Goal: Task Accomplishment & Management: Complete application form

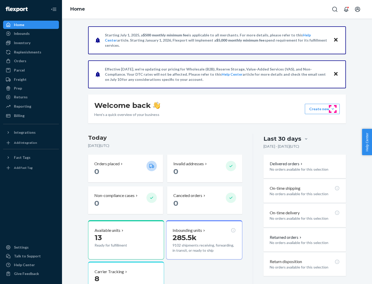
click at [333, 109] on button "Create new Create new inbound Create new order Create new product" at bounding box center [322, 109] width 35 height 10
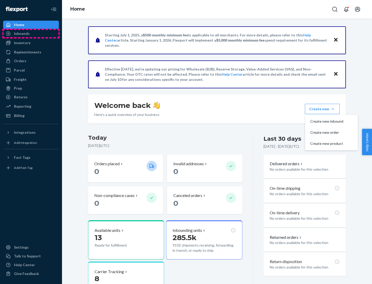
click at [31, 34] on div "Inbounds" at bounding box center [31, 33] width 55 height 7
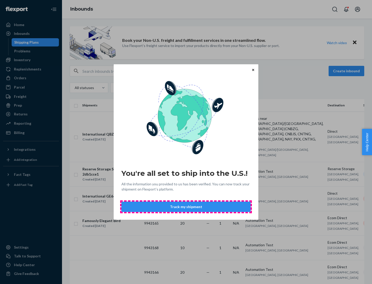
click at [186, 207] on button "Track my shipment" at bounding box center [185, 207] width 129 height 10
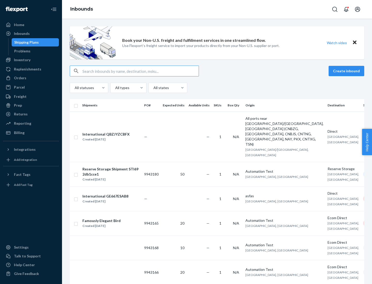
click at [347, 71] on button "Create inbound" at bounding box center [347, 71] width 36 height 10
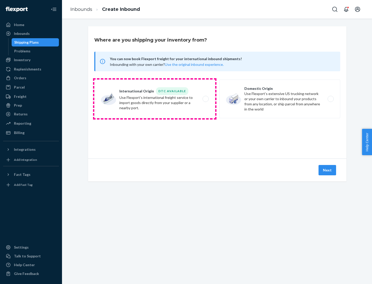
click at [155, 99] on label "International Origin DTC Available Use Flexport's international freight service…" at bounding box center [154, 99] width 121 height 39
click at [205, 99] on input "International Origin DTC Available Use Flexport's international freight service…" at bounding box center [206, 98] width 3 height 3
radio input "true"
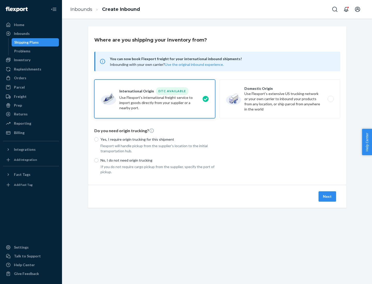
click at [158, 160] on p "No, I do not need origin trucking" at bounding box center [157, 160] width 115 height 5
click at [98, 160] on input "No, I do not need origin trucking" at bounding box center [96, 160] width 4 height 4
radio input "true"
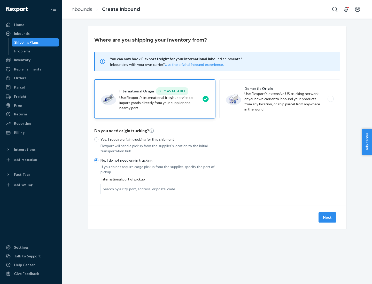
click at [138, 189] on div "Search by a city, port, address, or postal code" at bounding box center [139, 189] width 72 height 5
click at [103, 189] on input "Search by a city, port, address, or postal code" at bounding box center [103, 189] width 1 height 5
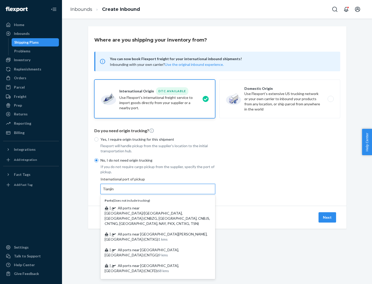
click at [153, 208] on span "| All ports near [GEOGRAPHIC_DATA]/[GEOGRAPHIC_DATA], [GEOGRAPHIC_DATA] (CNBZG,…" at bounding box center [157, 216] width 105 height 20
click at [114, 192] on input "Tianjin" at bounding box center [108, 189] width 11 height 5
type input "All ports near [GEOGRAPHIC_DATA]/[GEOGRAPHIC_DATA], [GEOGRAPHIC_DATA] (CNBZG, […"
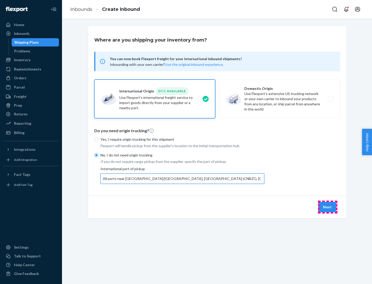
click at [328, 207] on button "Next" at bounding box center [328, 207] width 18 height 10
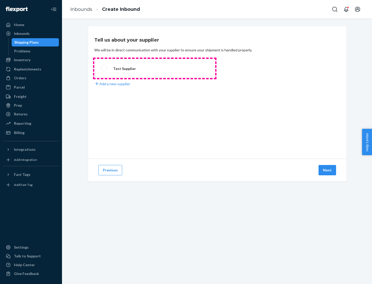
click at [155, 68] on label "Test Supplier" at bounding box center [154, 68] width 121 height 19
click at [104, 68] on input "Test Supplier" at bounding box center [102, 68] width 3 height 3
radio input "true"
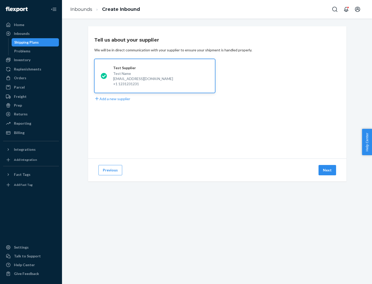
click at [328, 170] on button "Next" at bounding box center [328, 170] width 18 height 10
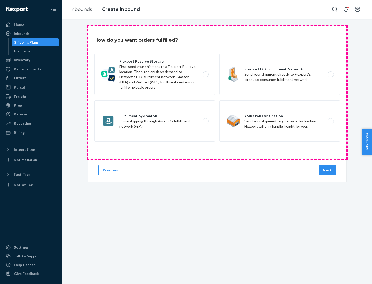
click at [217, 92] on div "Flexport Reserve Storage First, send your shipment to a Flexport Reserve locati…" at bounding box center [217, 98] width 246 height 89
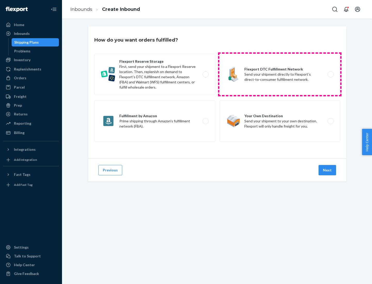
click at [280, 74] on label "Flexport DTC Fulfillment Network Send your shipment directly to Flexport’s dire…" at bounding box center [279, 74] width 121 height 41
click at [330, 74] on input "Flexport DTC Fulfillment Network Send your shipment directly to Flexport’s dire…" at bounding box center [331, 74] width 3 height 3
radio input "true"
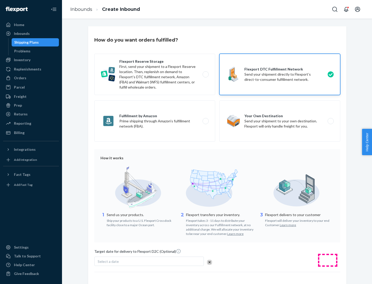
scroll to position [38, 0]
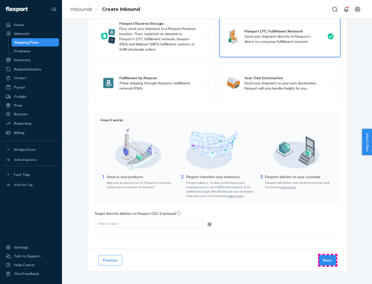
click at [328, 260] on button "Next" at bounding box center [328, 260] width 18 height 10
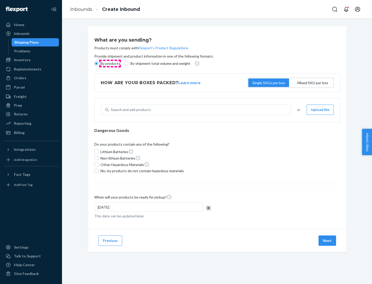
click at [110, 64] on p "By products" at bounding box center [110, 63] width 20 height 5
click at [98, 64] on input "By products" at bounding box center [96, 63] width 4 height 4
click at [130, 110] on div "Search and add products" at bounding box center [131, 109] width 40 height 5
click at [111, 110] on input "Search and add products" at bounding box center [111, 109] width 1 height 5
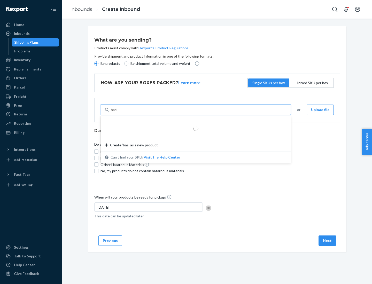
type input "basic"
click at [194, 122] on div "Basic Test Product 1" at bounding box center [194, 122] width 178 height 5
click at [119, 112] on input "basic" at bounding box center [115, 109] width 9 height 5
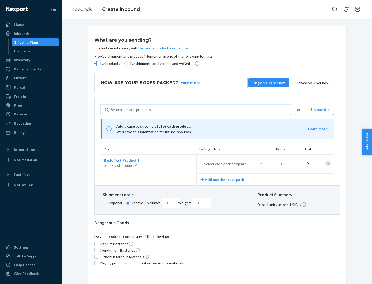
scroll to position [13, 0]
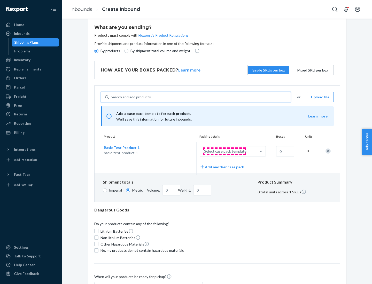
click at [224, 151] on div "Select case pack template" at bounding box center [225, 151] width 42 height 5
click at [179, 151] on input "Select case pack template" at bounding box center [179, 151] width 0 height 0
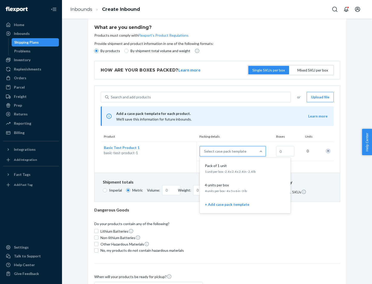
scroll to position [30, 0]
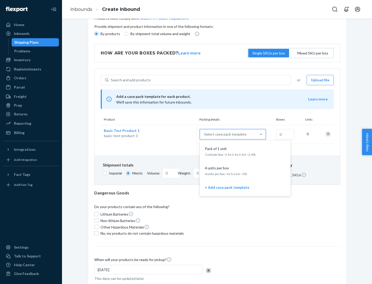
click at [245, 151] on div "Pack of 1 unit" at bounding box center [244, 148] width 83 height 5
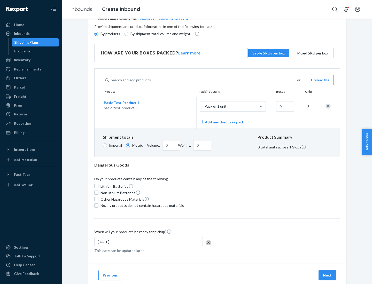
scroll to position [0, 0]
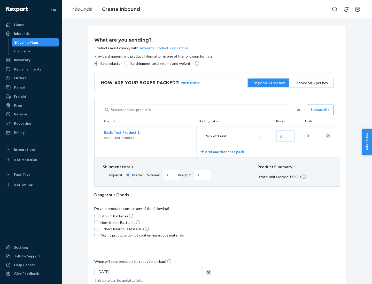
type input "1.09"
type input "10"
type input "10.89"
type input "0.02"
type input "108.86"
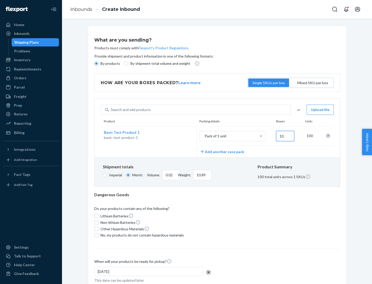
type input "100"
type input "0.23"
type input "1088.62"
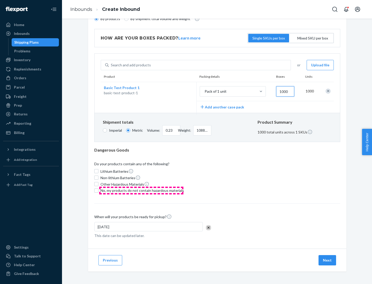
type input "1000"
click at [141, 190] on span "No, my products do not contain hazardous materials" at bounding box center [141, 190] width 83 height 5
click at [98, 190] on input "No, my products do not contain hazardous materials" at bounding box center [96, 191] width 4 height 4
checkbox input "true"
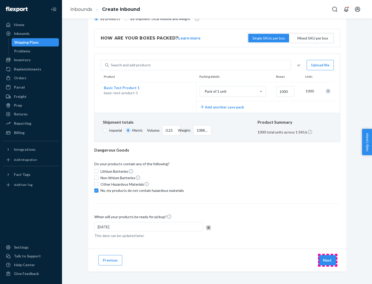
click at [328, 260] on button "Next" at bounding box center [328, 260] width 18 height 10
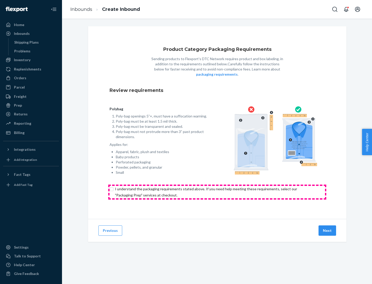
click at [217, 192] on input "checkbox" at bounding box center [217, 192] width 215 height 12
checkbox input "true"
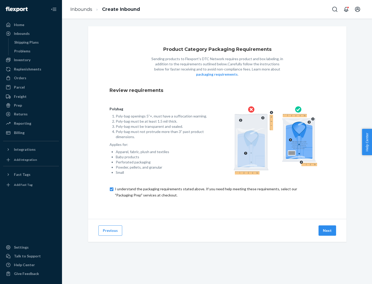
click at [328, 230] on button "Next" at bounding box center [328, 231] width 18 height 10
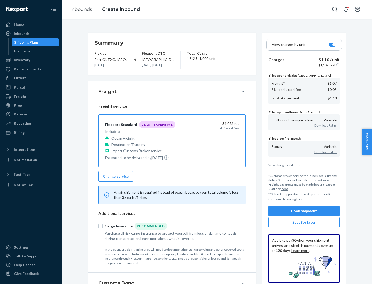
scroll to position [60, 0]
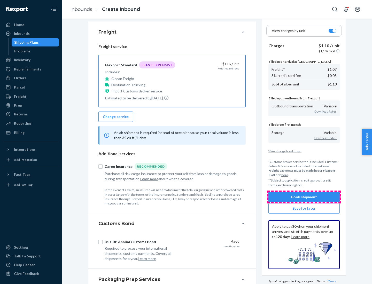
click at [304, 197] on button "Book shipment" at bounding box center [303, 197] width 71 height 10
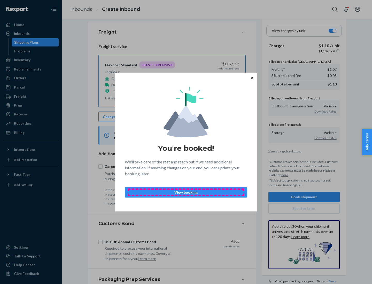
click at [186, 192] on p "View booking" at bounding box center [186, 192] width 114 height 5
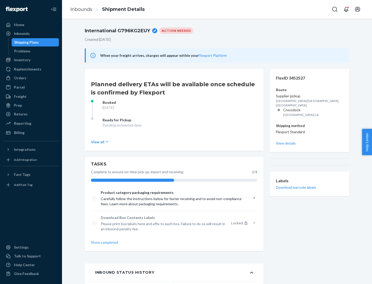
scroll to position [41, 0]
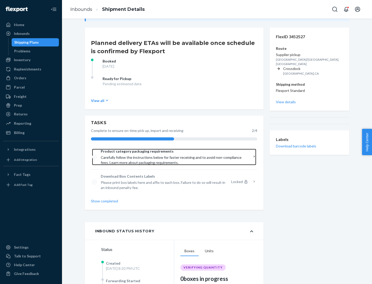
click at [172, 151] on span "Product category packaging requirements" at bounding box center [172, 151] width 143 height 5
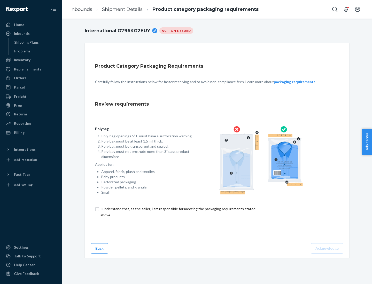
click at [177, 212] on input "checkbox" at bounding box center [181, 212] width 172 height 12
checkbox input "true"
click at [328, 248] on button "Acknowledge" at bounding box center [327, 248] width 32 height 10
